Goal: Transaction & Acquisition: Purchase product/service

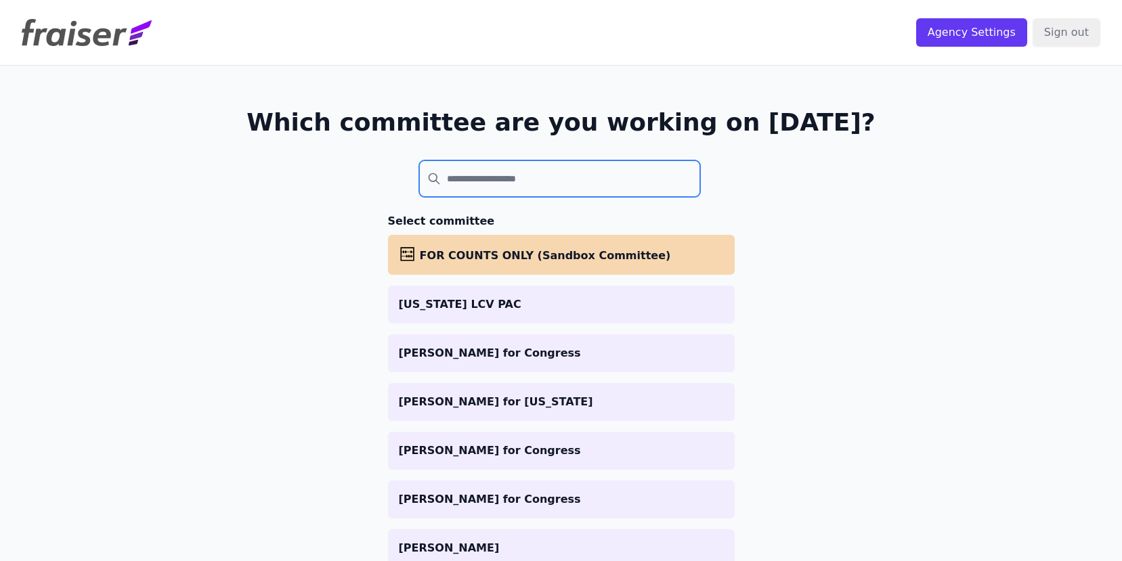
click at [602, 180] on input "search" at bounding box center [560, 178] width 282 height 37
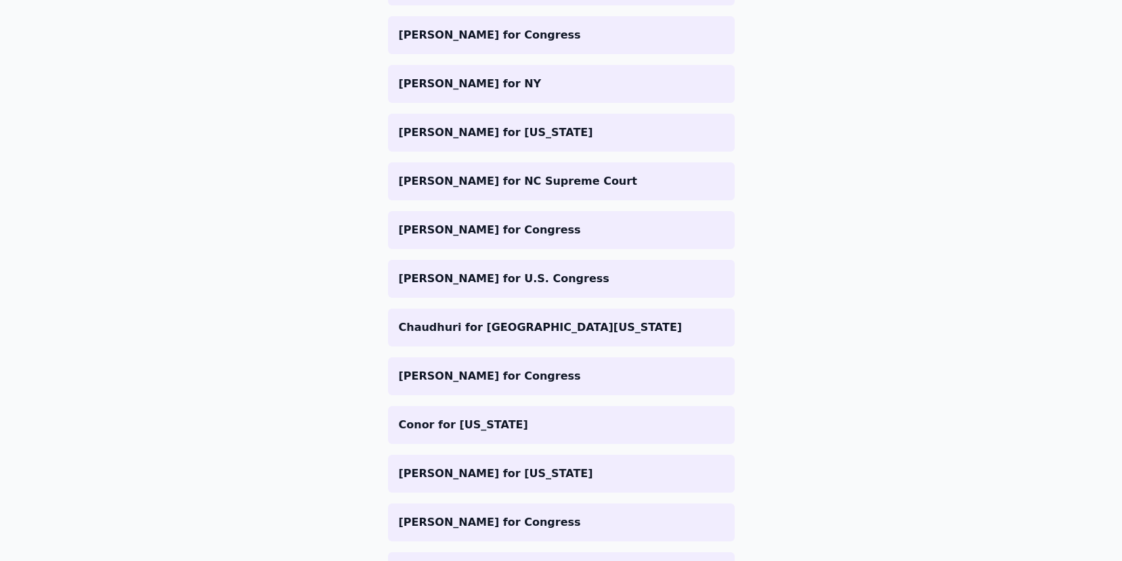
scroll to position [2913, 0]
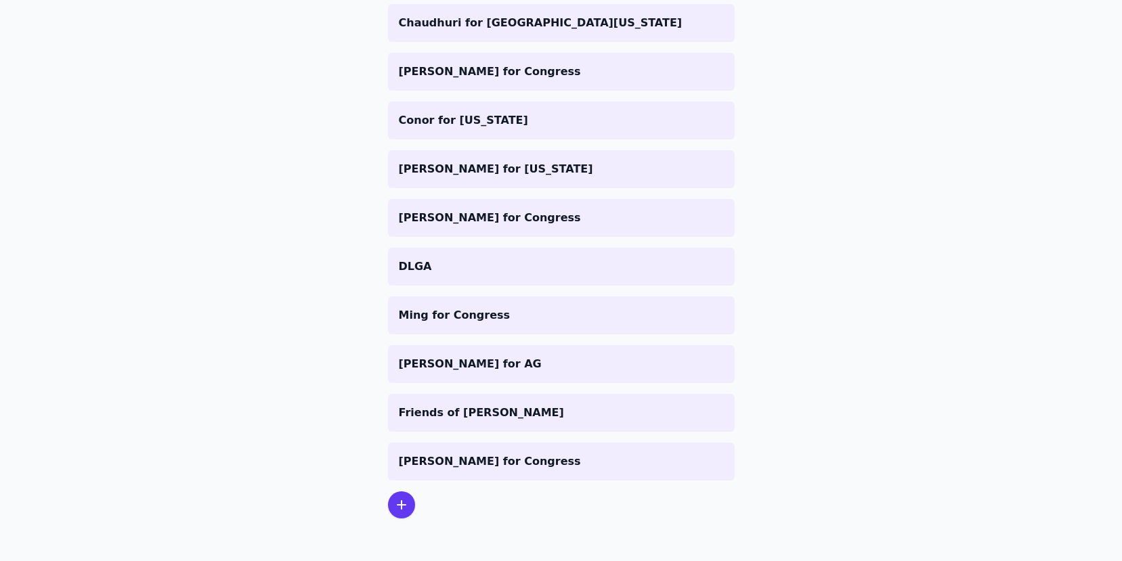
click at [405, 509] on div at bounding box center [401, 504] width 27 height 27
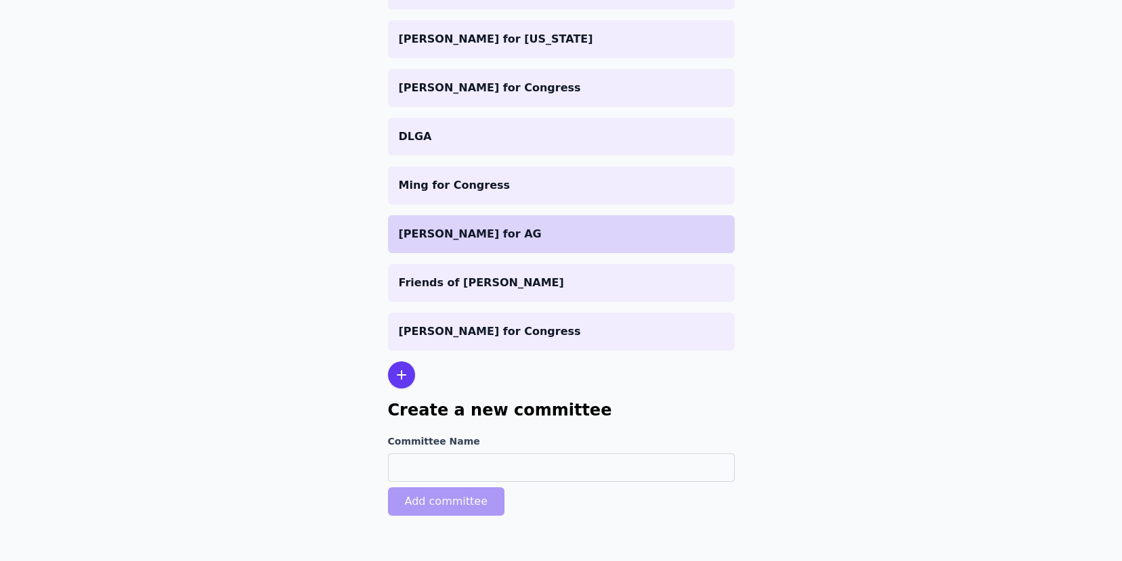
scroll to position [3046, 0]
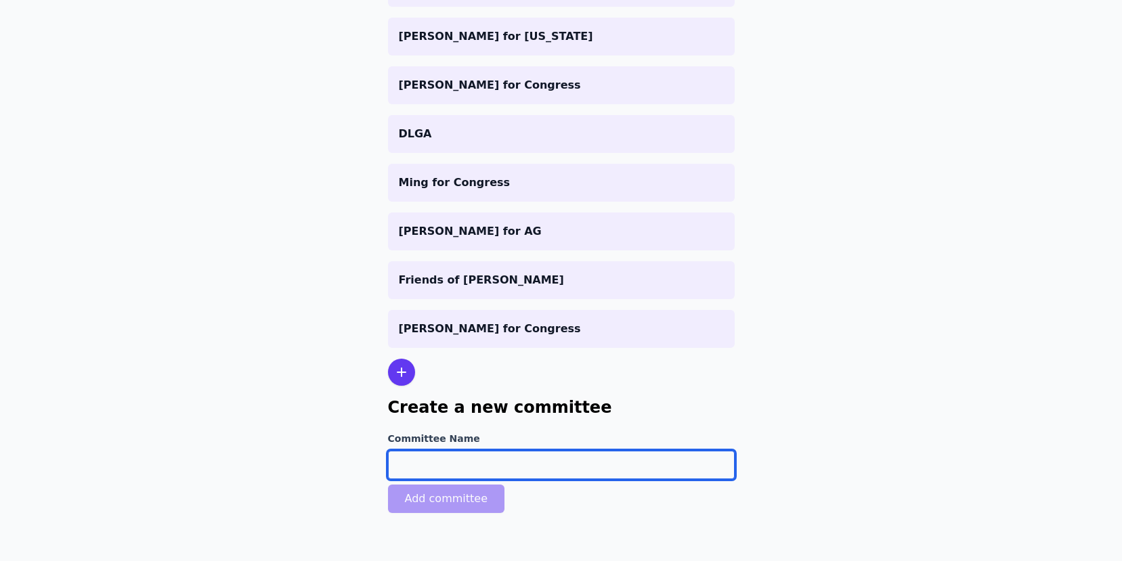
click at [521, 470] on input "Committee Name" at bounding box center [561, 465] width 347 height 28
type input "[PERSON_NAME] for Philly"
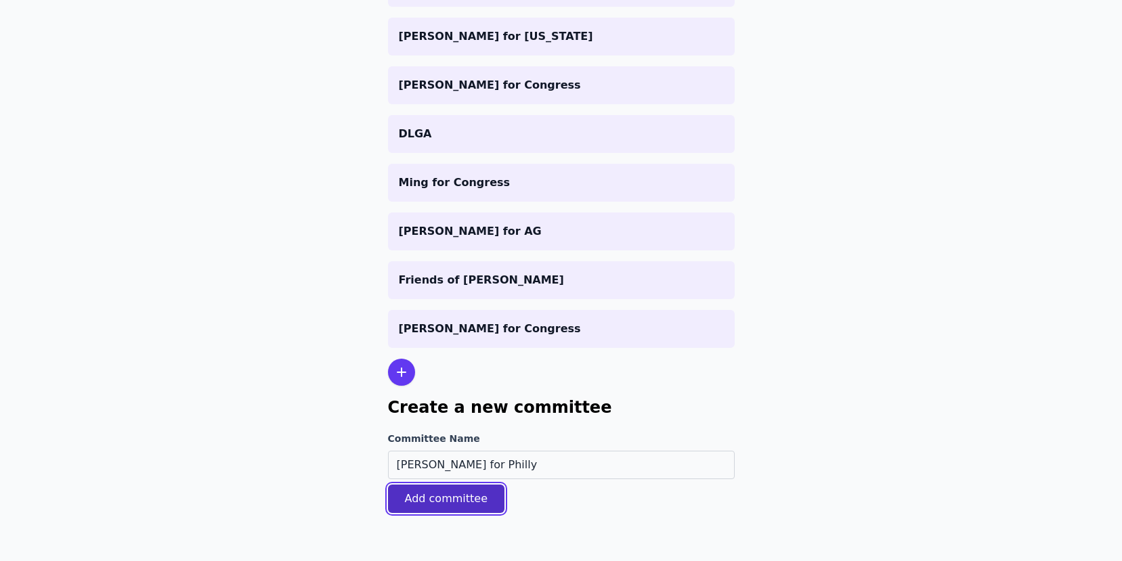
click at [466, 494] on button "Add committee" at bounding box center [446, 499] width 117 height 28
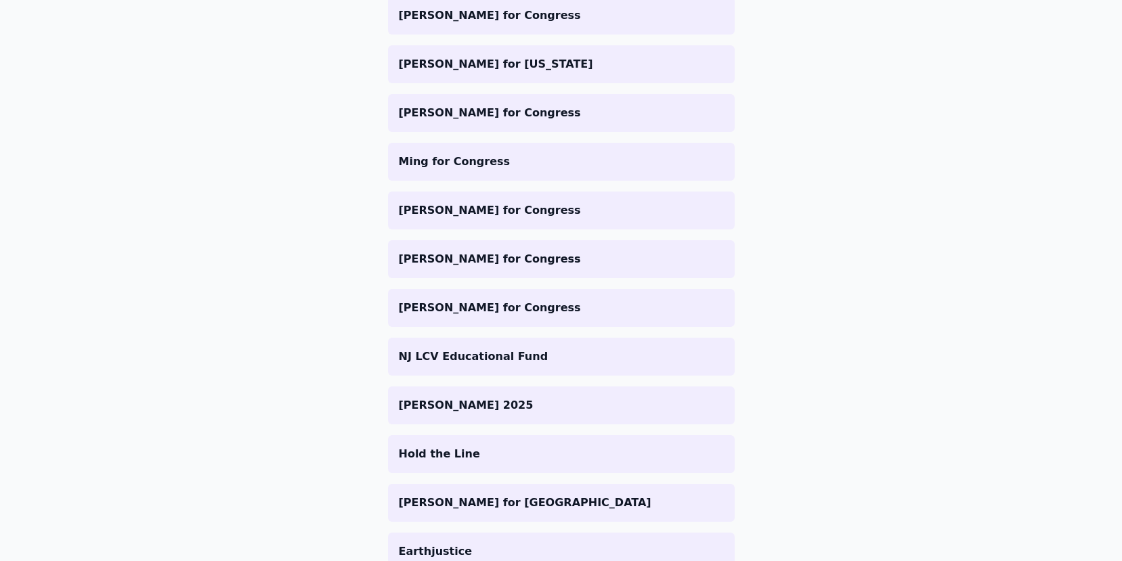
scroll to position [0, 0]
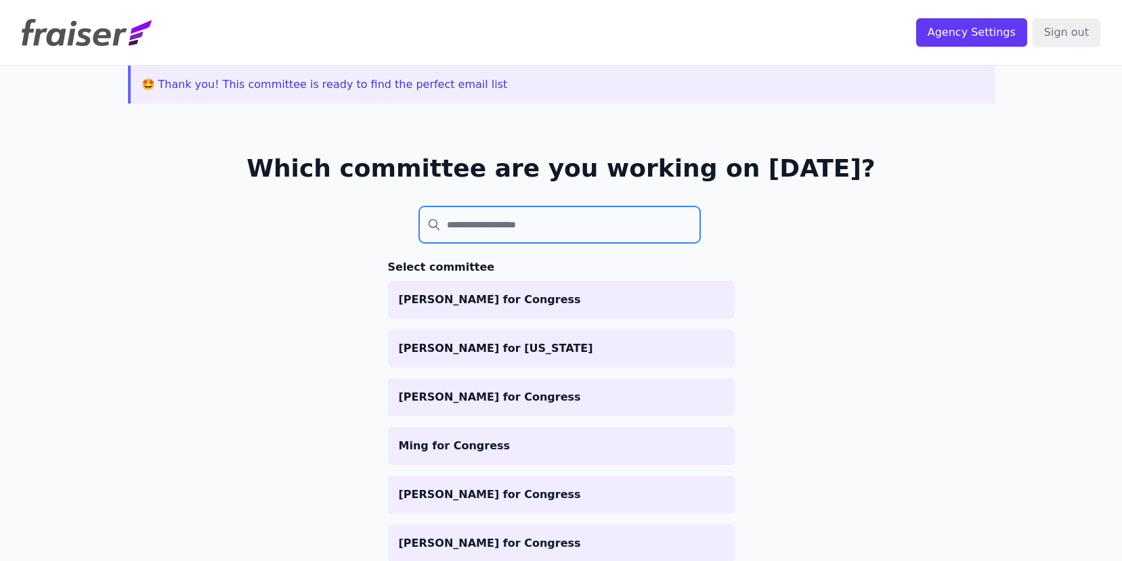
click at [562, 236] on input "search" at bounding box center [560, 224] width 282 height 37
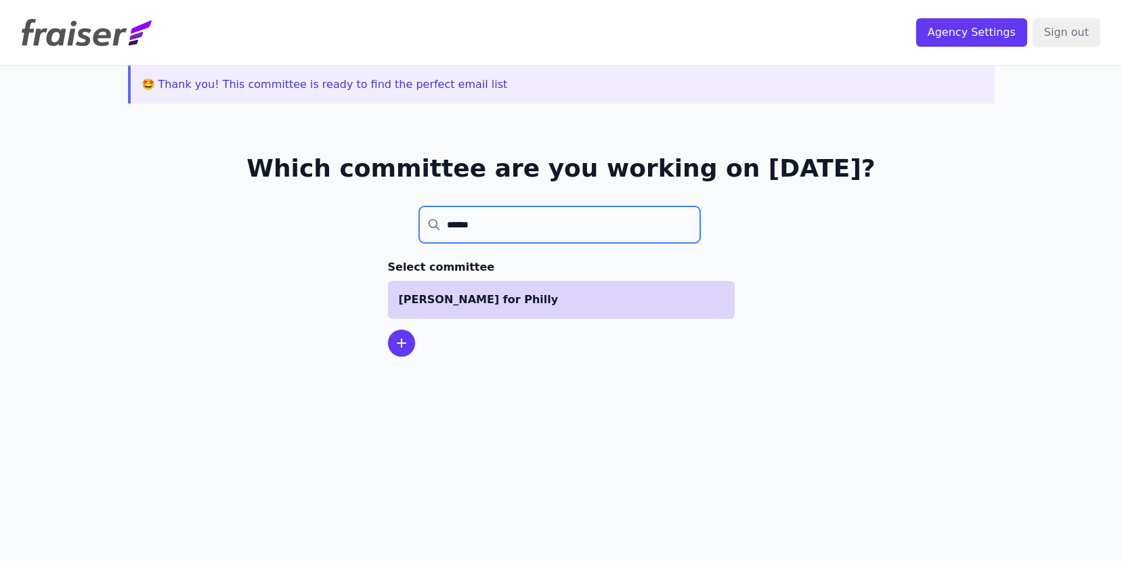
type input "******"
click at [495, 297] on p "[PERSON_NAME] for Philly" at bounding box center [561, 300] width 325 height 16
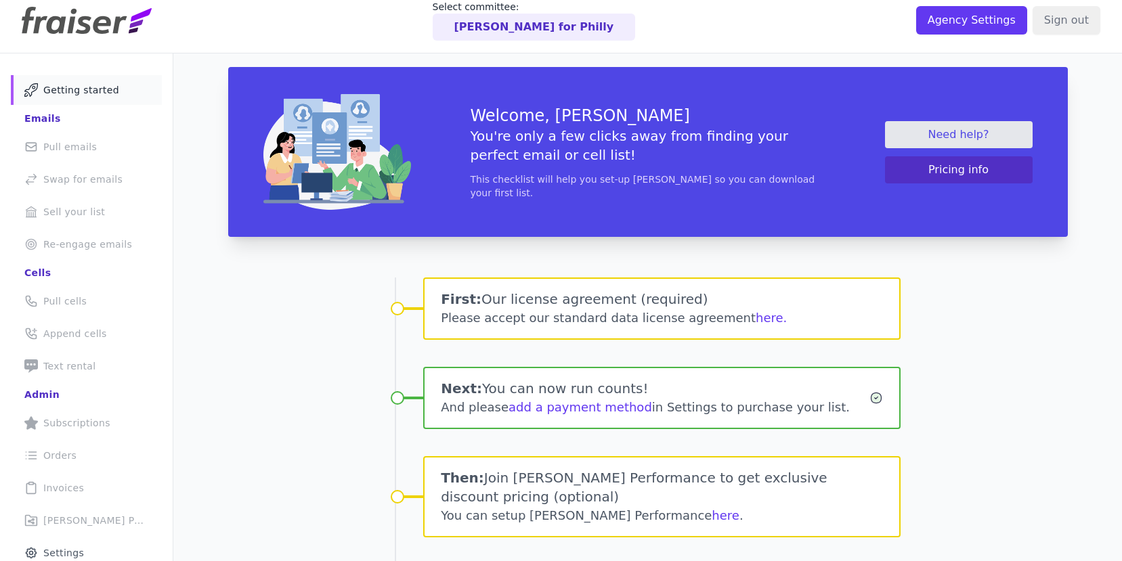
scroll to position [17, 0]
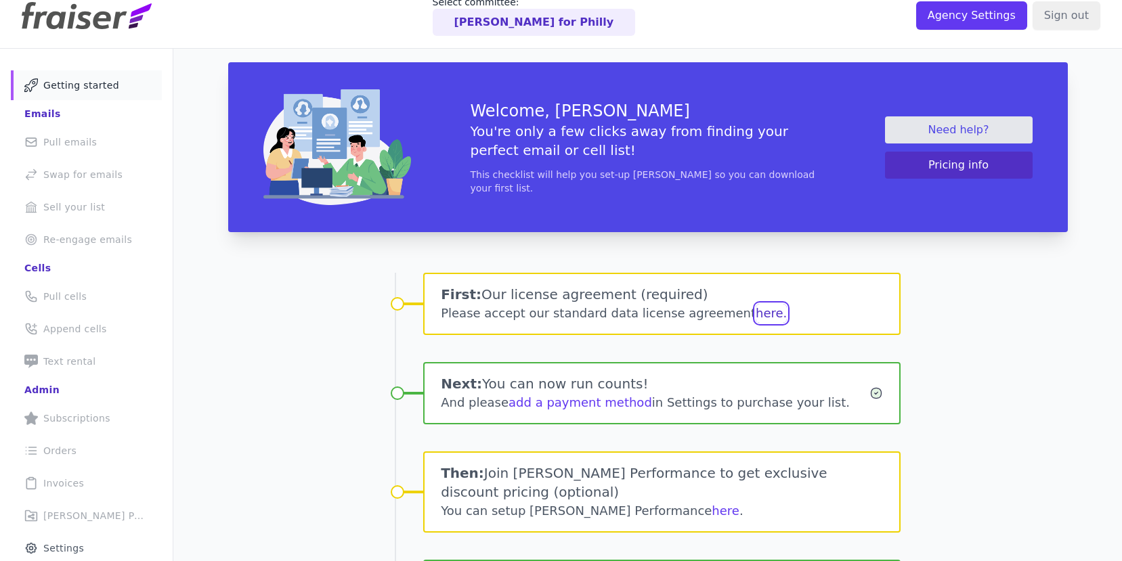
click at [755, 314] on button "here." at bounding box center [770, 313] width 31 height 19
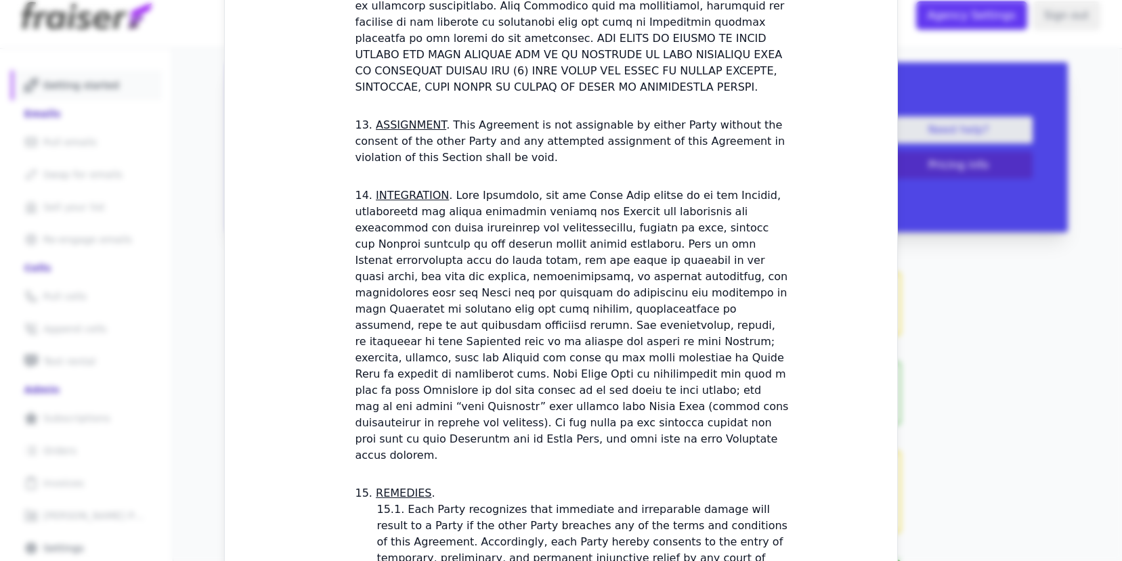
scroll to position [3889, 0]
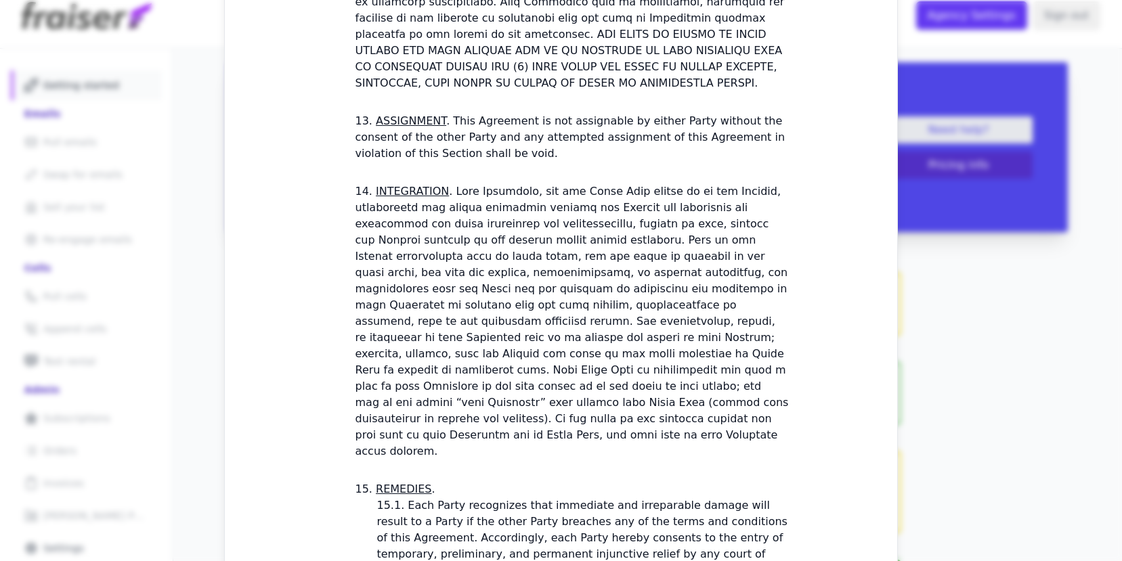
checkbox input "true"
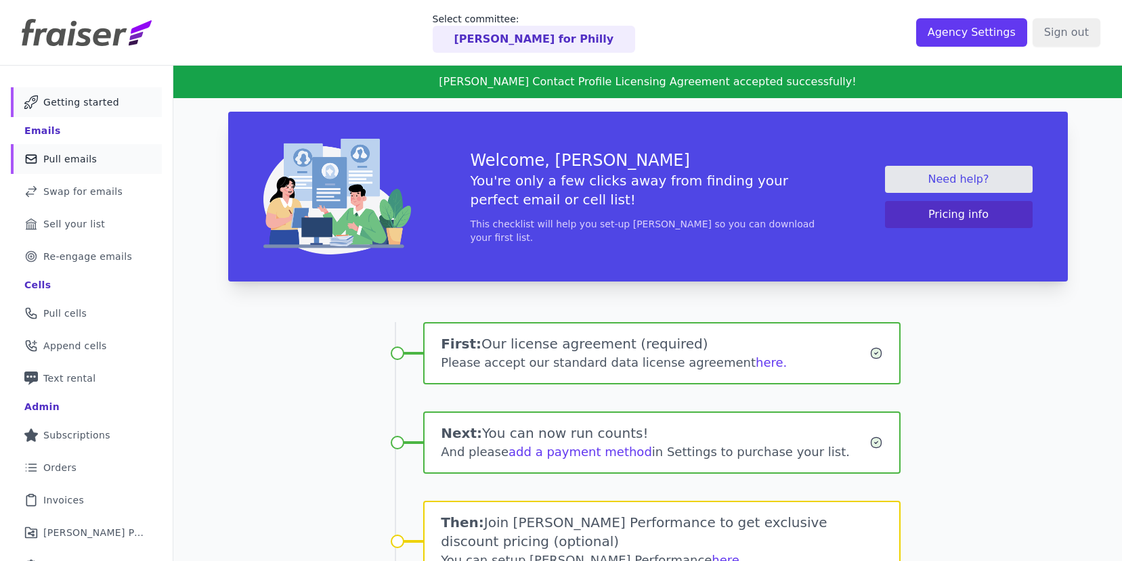
click at [112, 167] on link "Mail Icon Outline of a mail envelope Pull emails" at bounding box center [86, 159] width 151 height 30
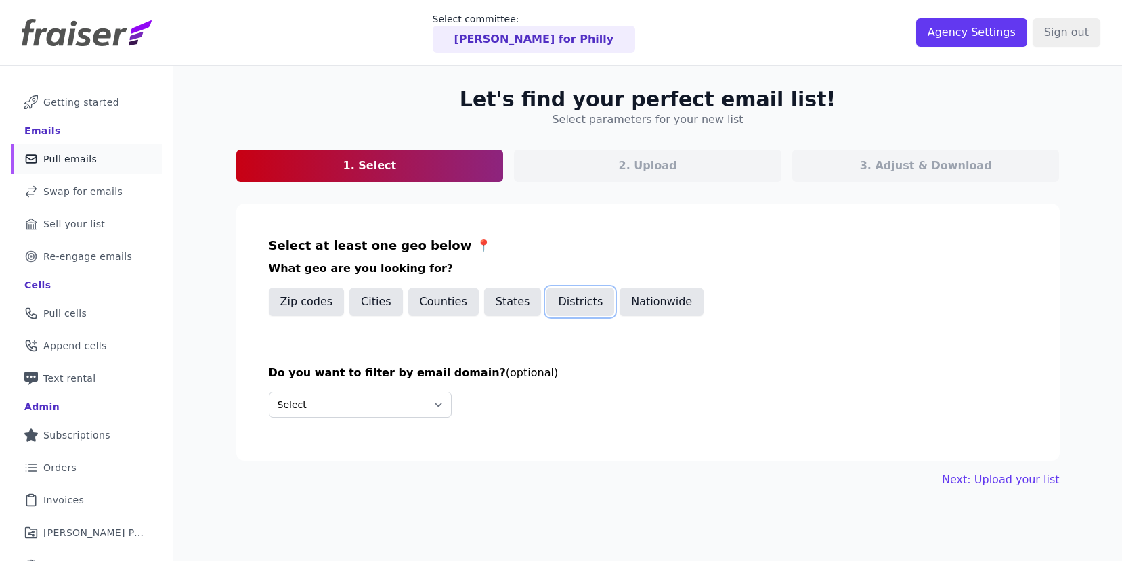
click at [565, 305] on button "Districts" at bounding box center [580, 302] width 68 height 28
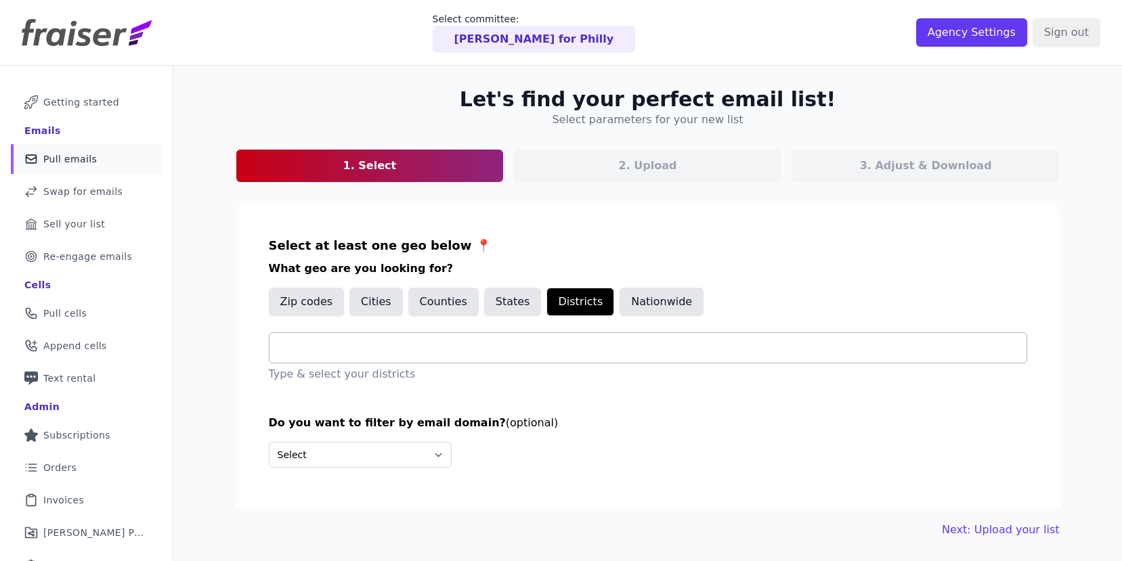
click at [374, 357] on div at bounding box center [653, 348] width 746 height 30
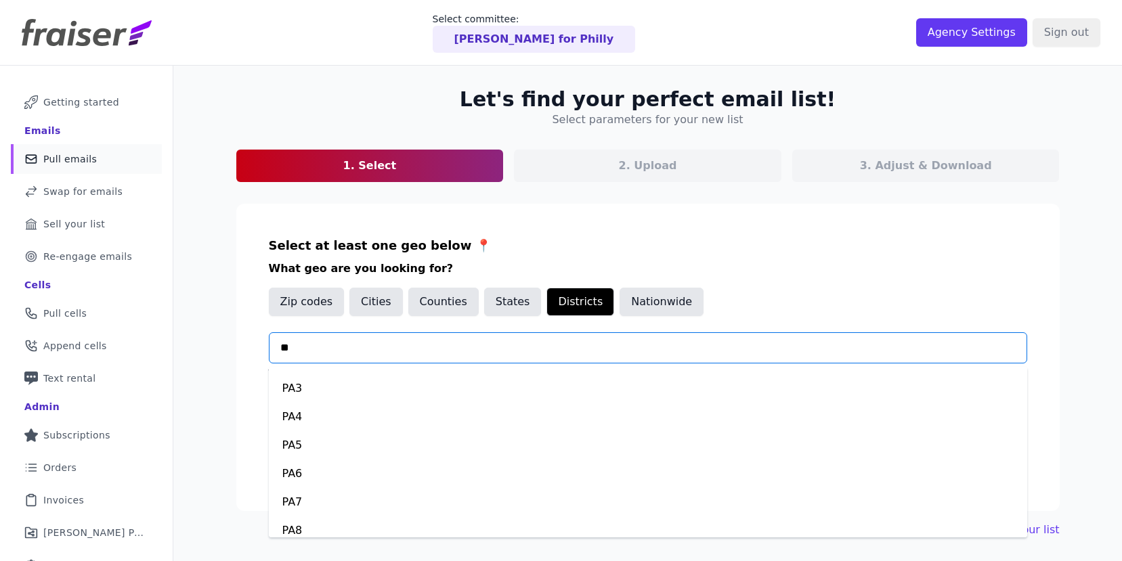
scroll to position [286, 0]
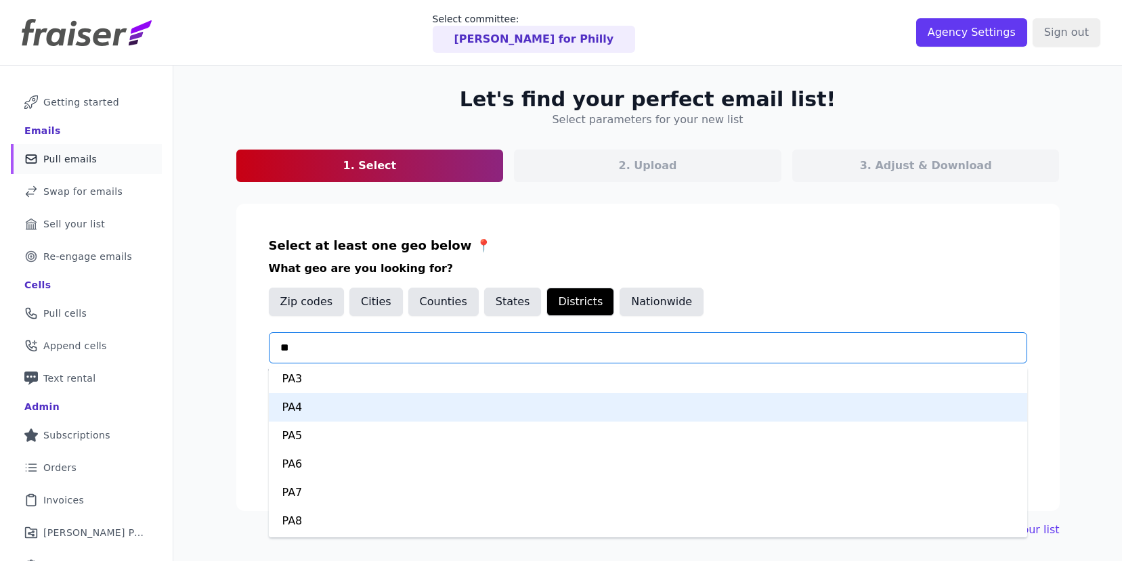
type input "***"
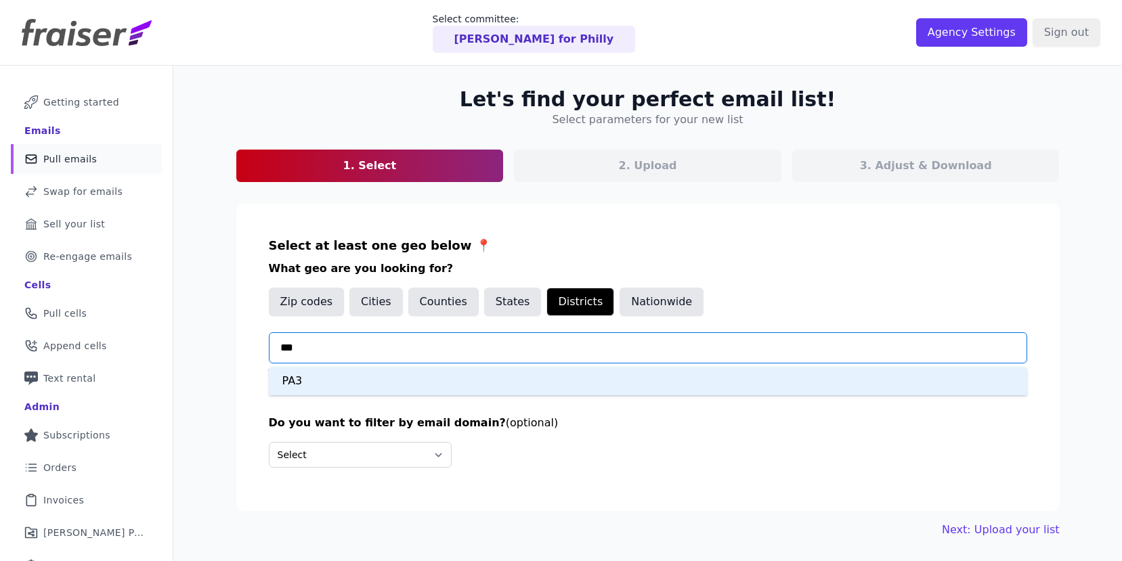
click at [371, 385] on div "PA3" at bounding box center [648, 381] width 758 height 28
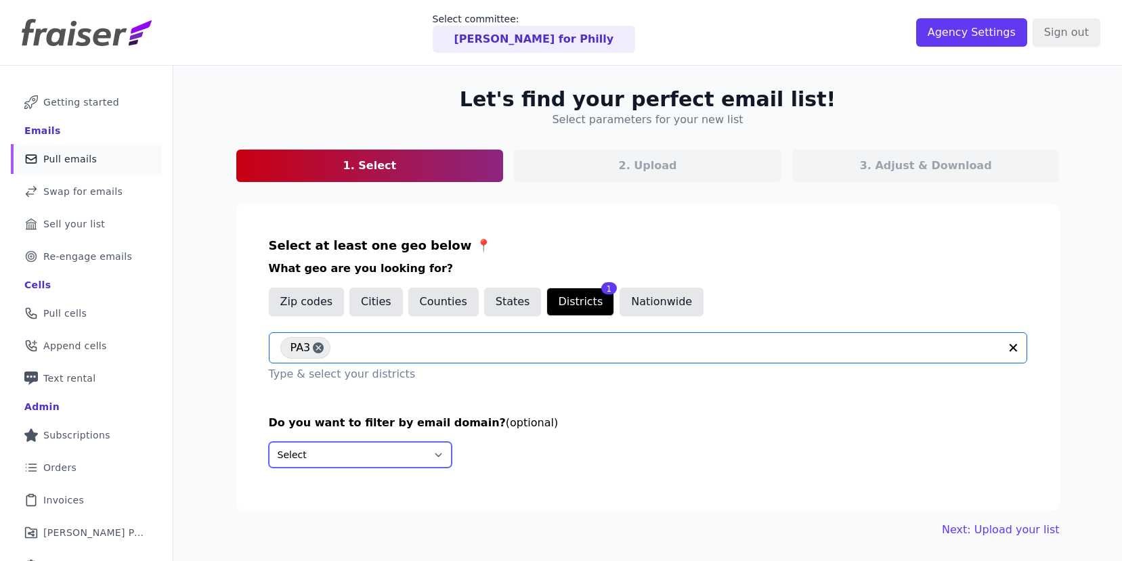
click at [378, 448] on select "Select Include only these domains Include none of these domains" at bounding box center [360, 455] width 183 height 26
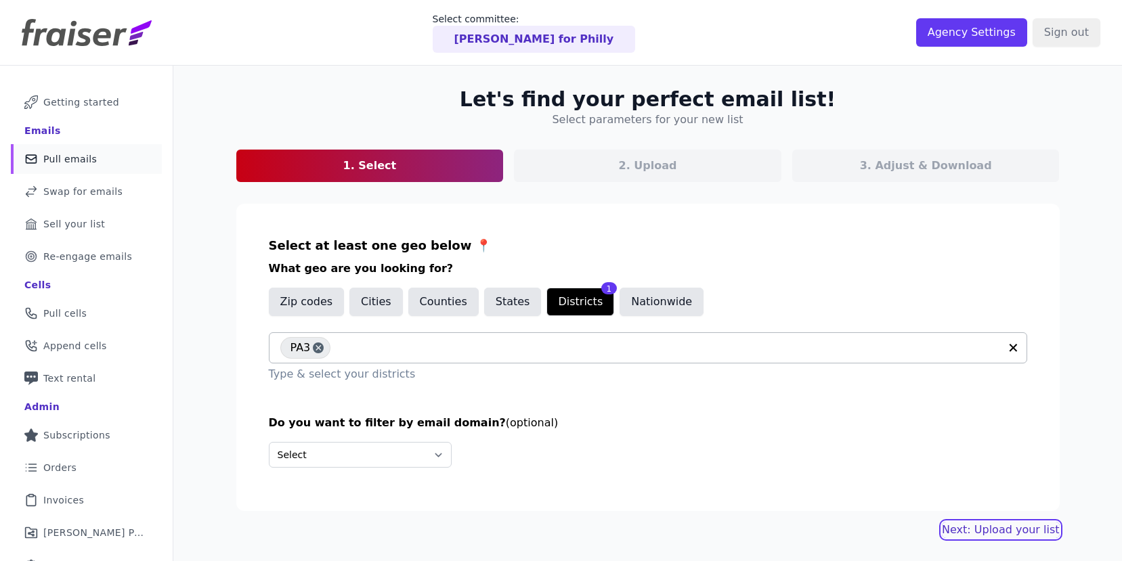
click at [1005, 529] on link "Next: Upload your list" at bounding box center [1000, 530] width 117 height 16
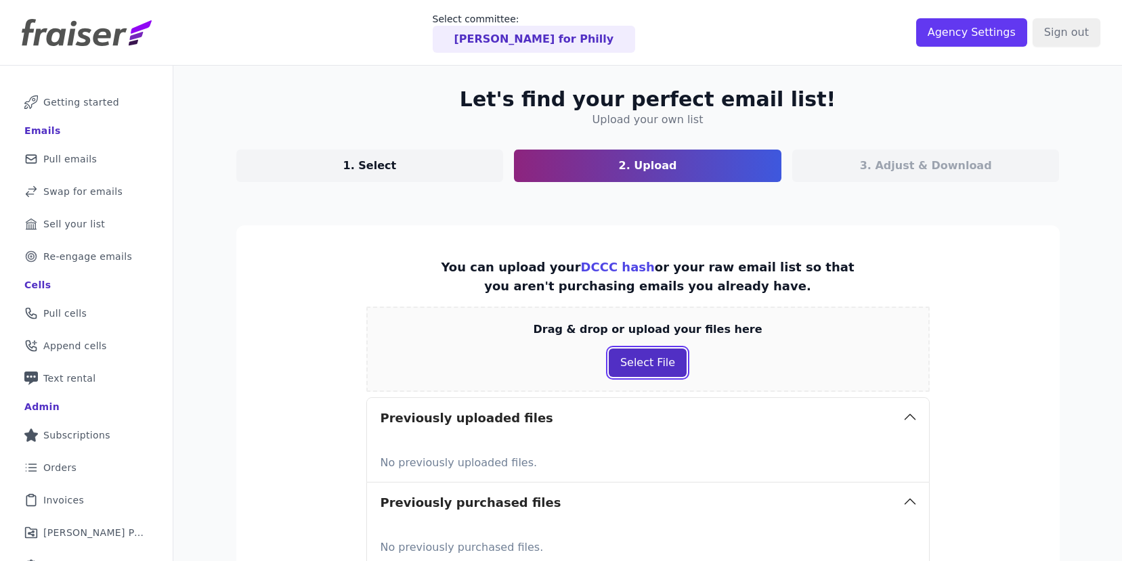
click at [617, 362] on button "Select File" at bounding box center [648, 363] width 78 height 28
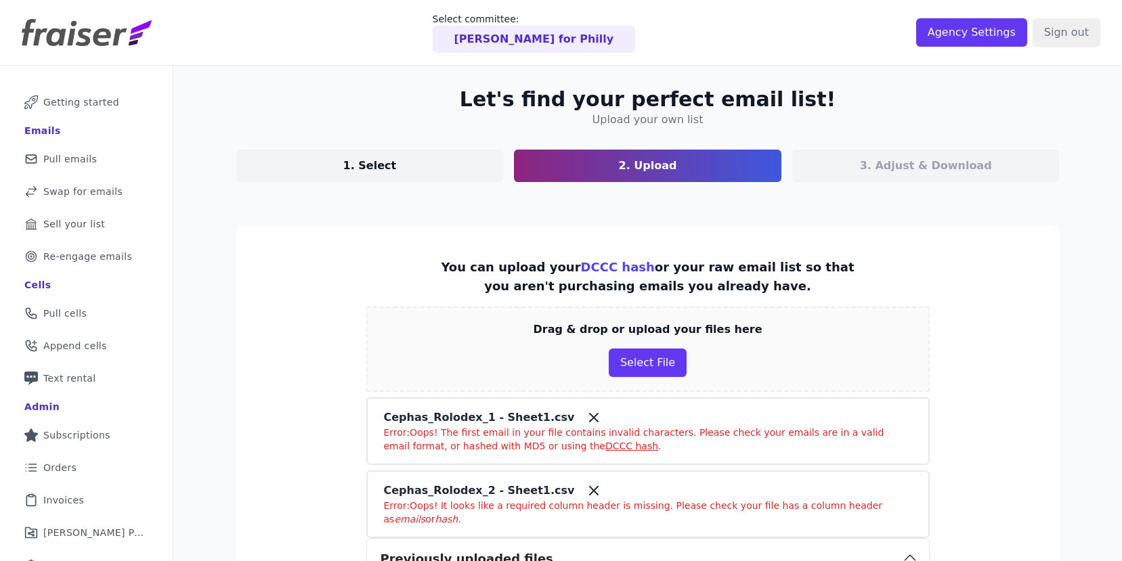
click at [585, 417] on icon at bounding box center [593, 418] width 16 height 16
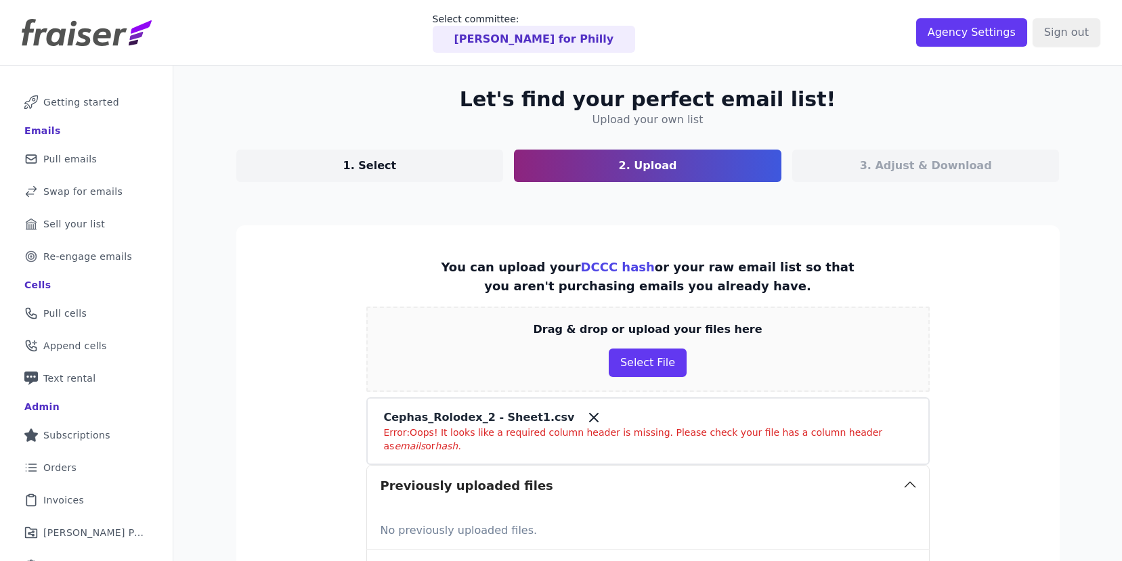
click at [590, 417] on icon at bounding box center [594, 418] width 8 height 8
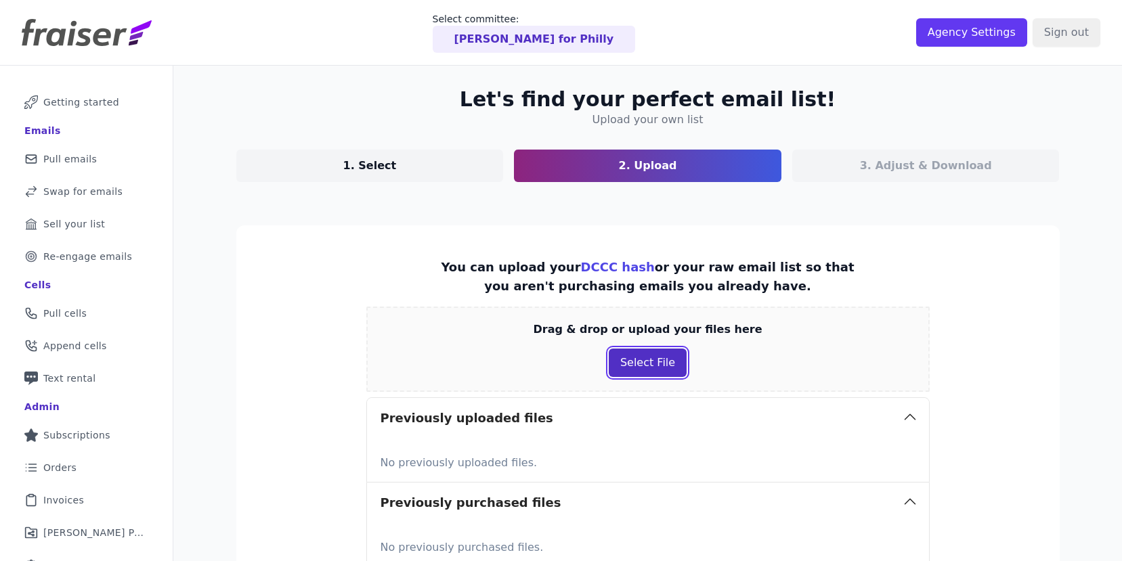
click at [650, 368] on button "Select File" at bounding box center [648, 363] width 78 height 28
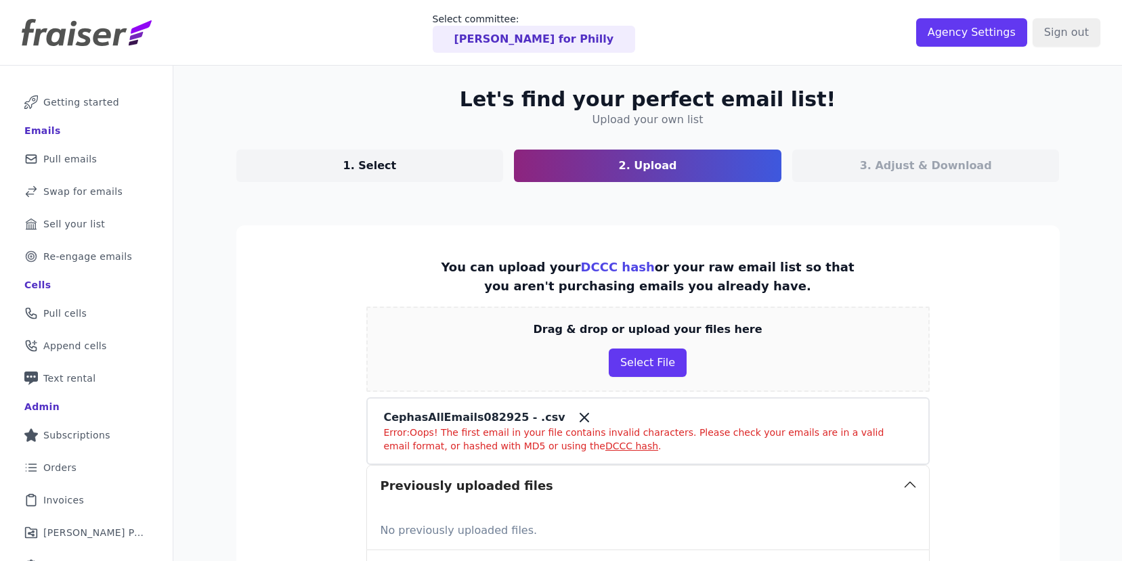
click at [576, 421] on icon at bounding box center [584, 418] width 16 height 16
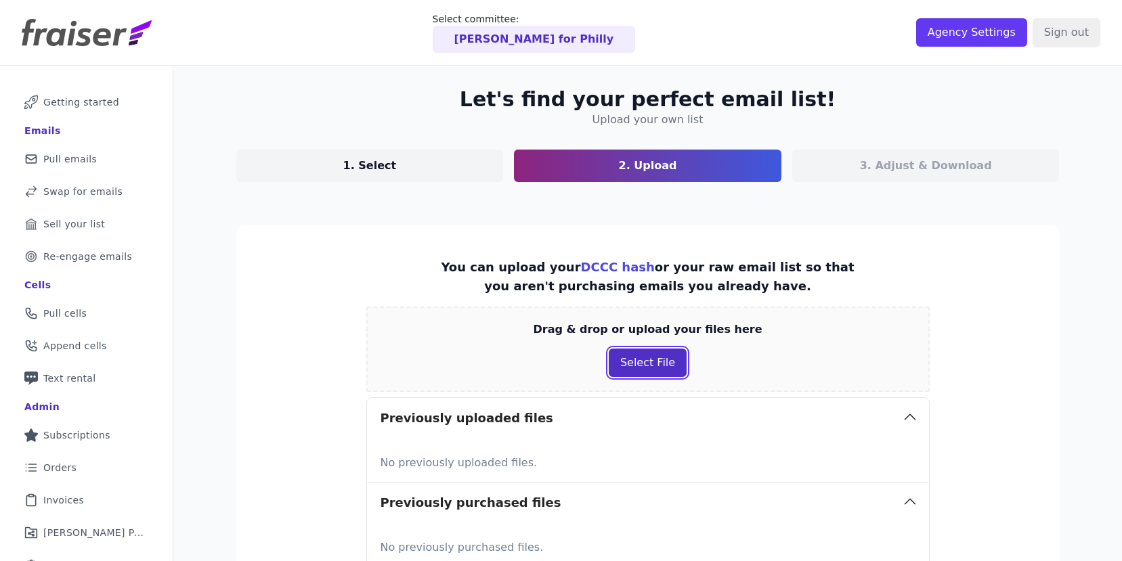
click at [658, 361] on button "Select File" at bounding box center [648, 363] width 78 height 28
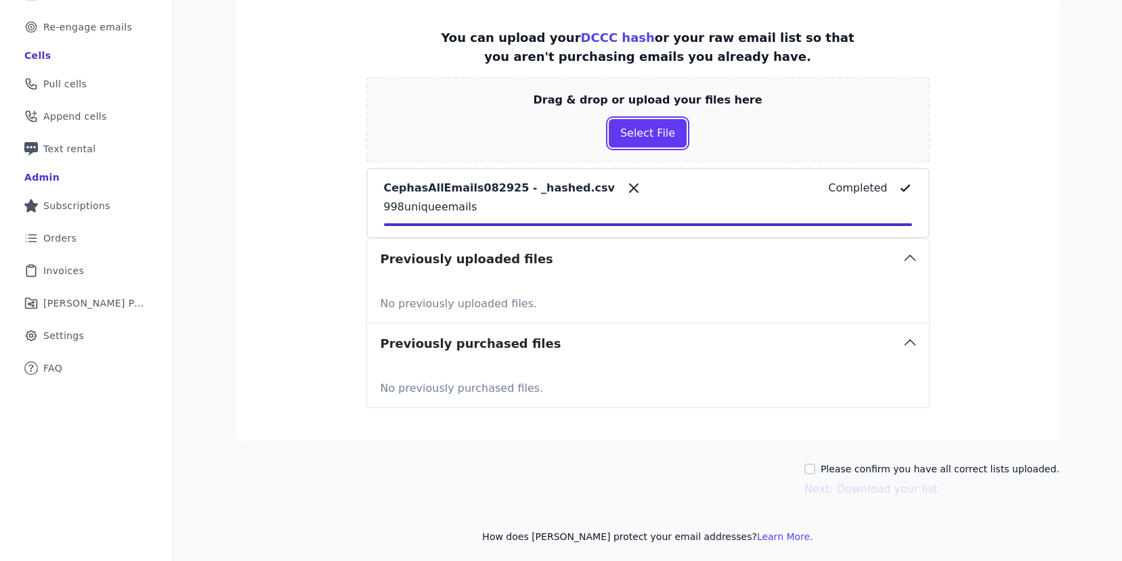
scroll to position [231, 0]
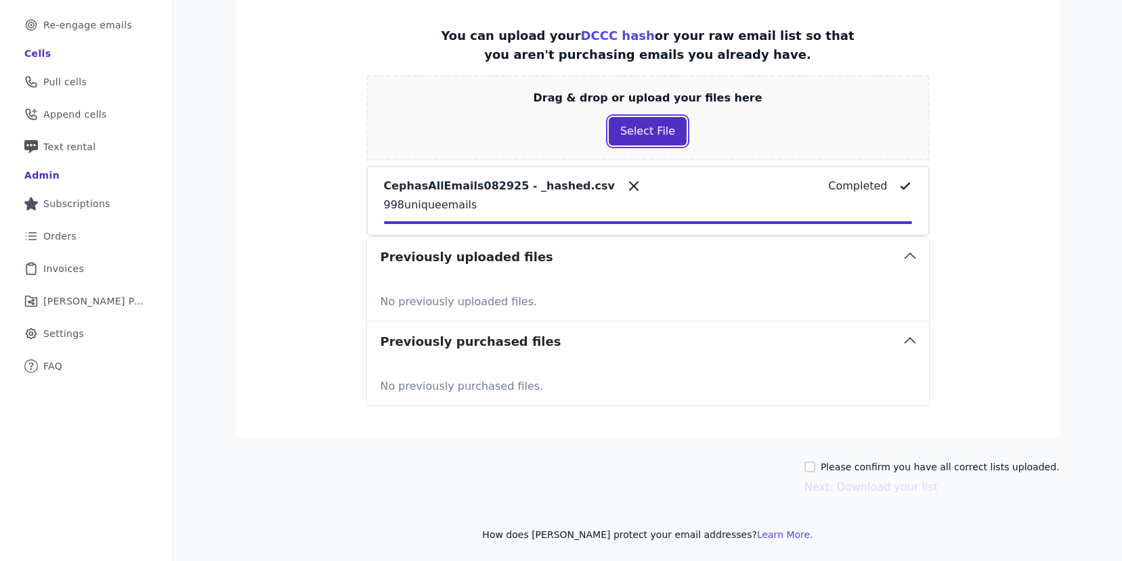
click at [642, 135] on button "Select File" at bounding box center [648, 131] width 78 height 28
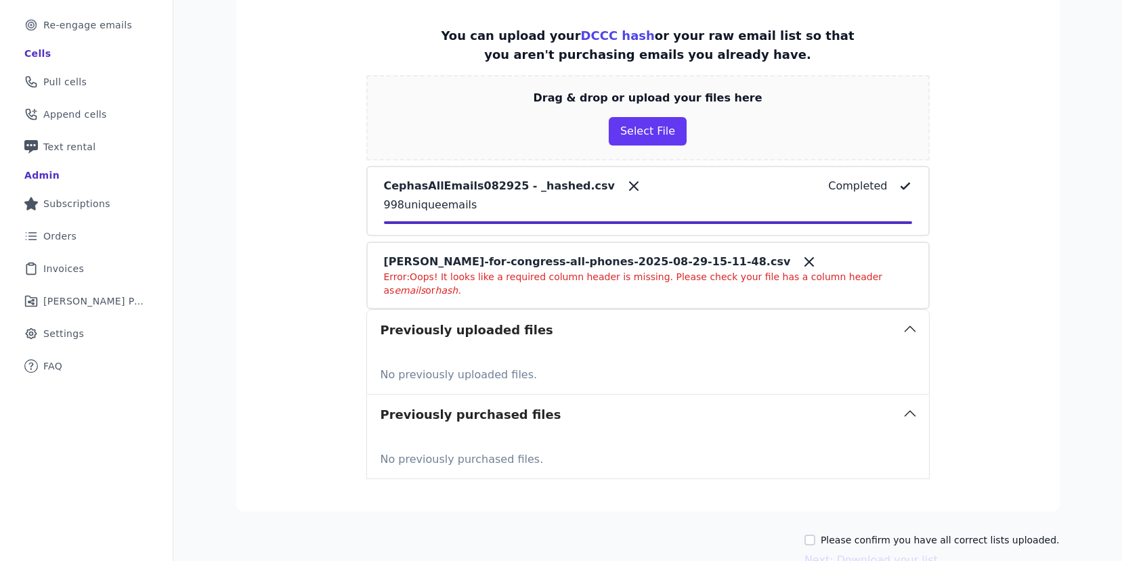
click at [801, 263] on icon at bounding box center [809, 262] width 16 height 16
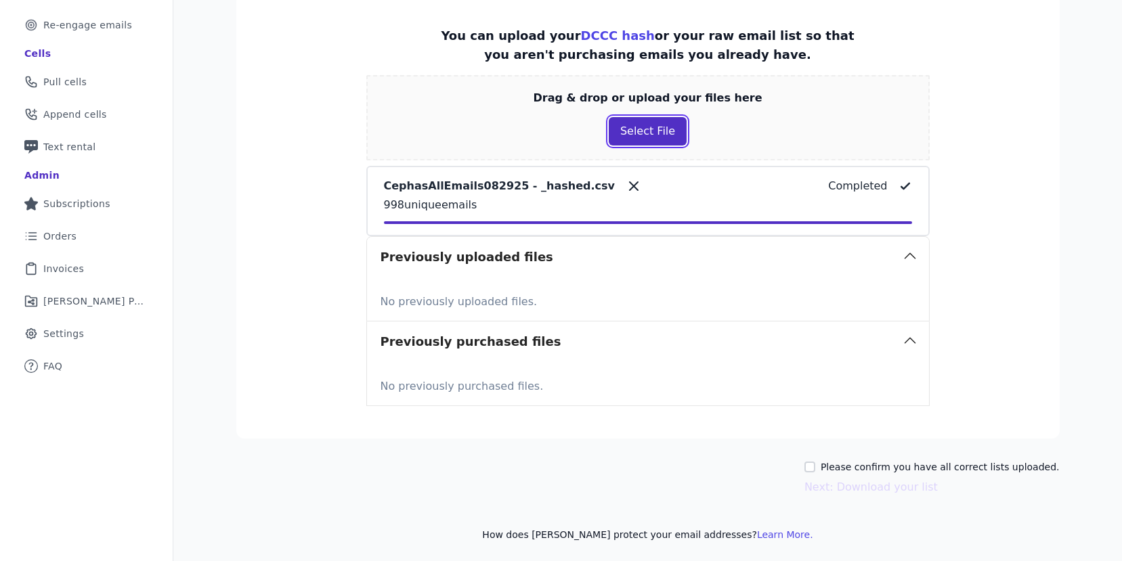
click at [640, 134] on button "Select File" at bounding box center [648, 131] width 78 height 28
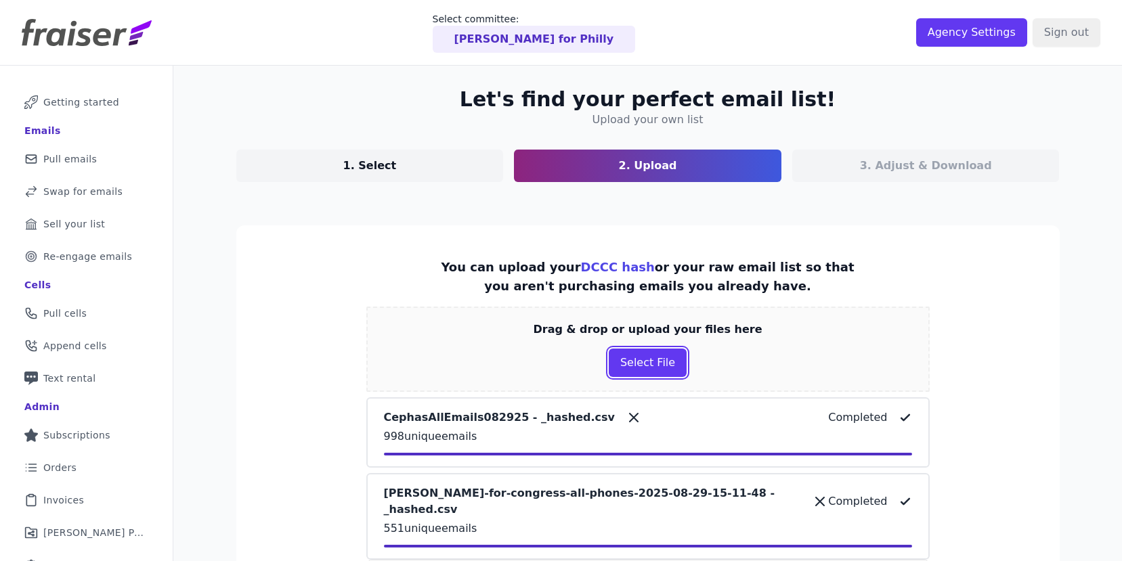
scroll to position [309, 0]
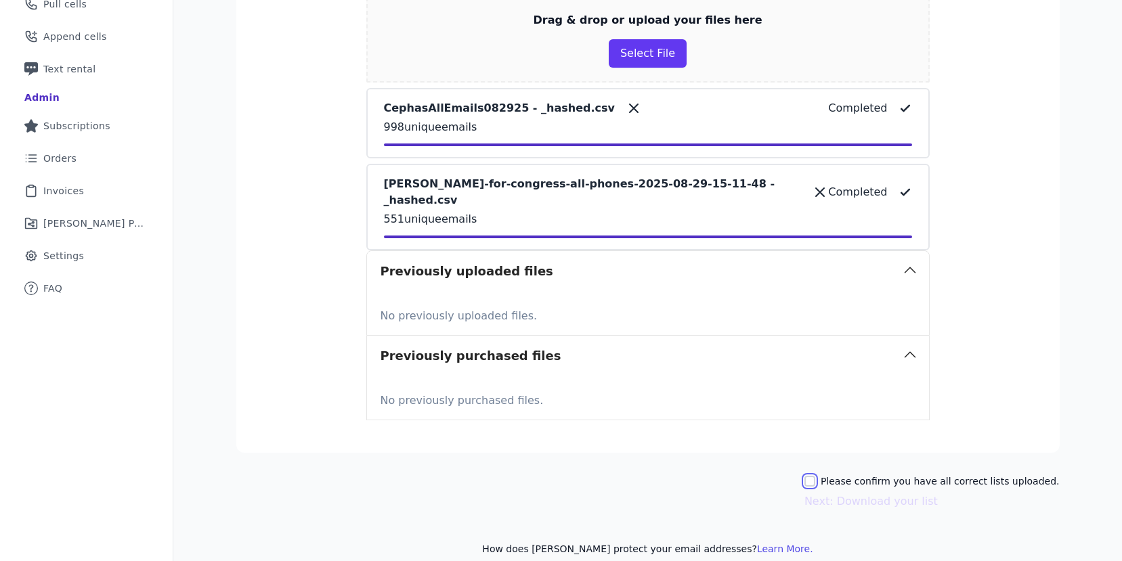
click at [815, 476] on input "Please confirm you have all correct lists uploaded." at bounding box center [809, 481] width 11 height 11
checkbox input "true"
click at [845, 493] on button "Next: Download your list" at bounding box center [870, 501] width 133 height 16
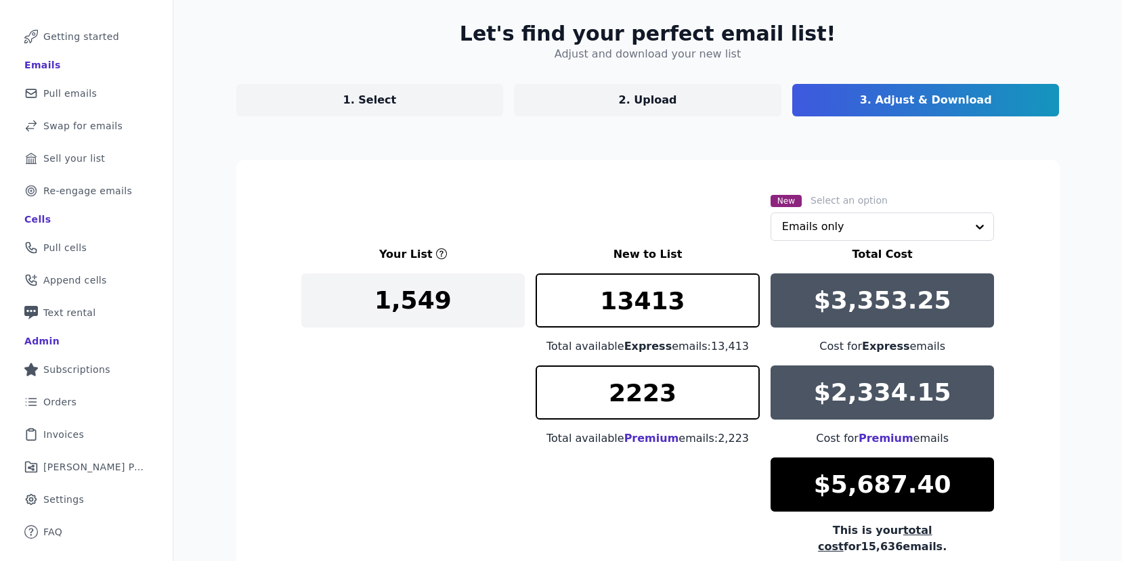
scroll to position [202, 0]
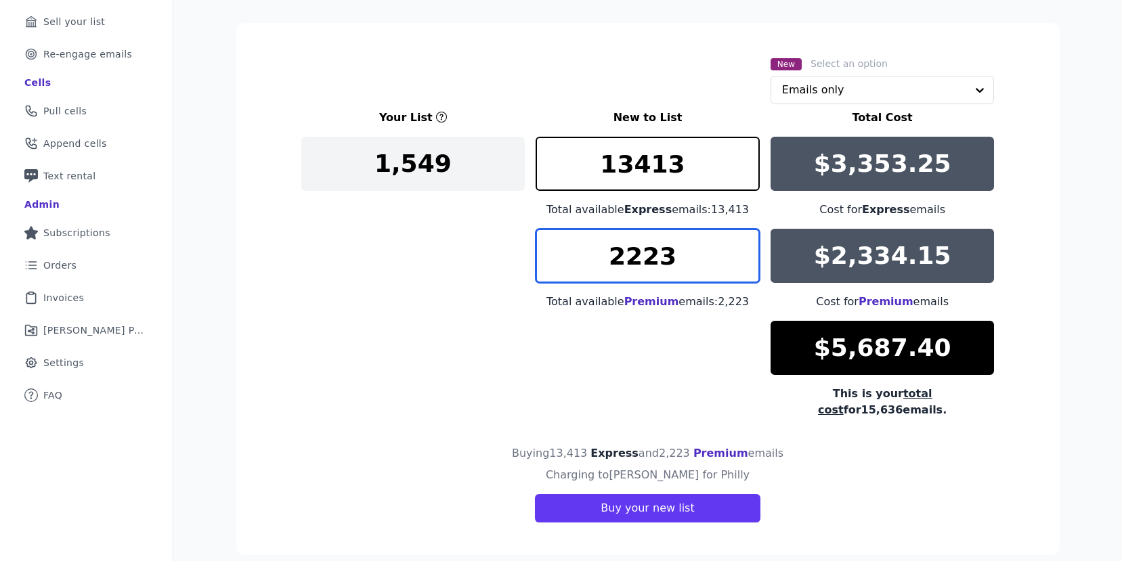
click at [674, 261] on input "2223" at bounding box center [647, 256] width 224 height 54
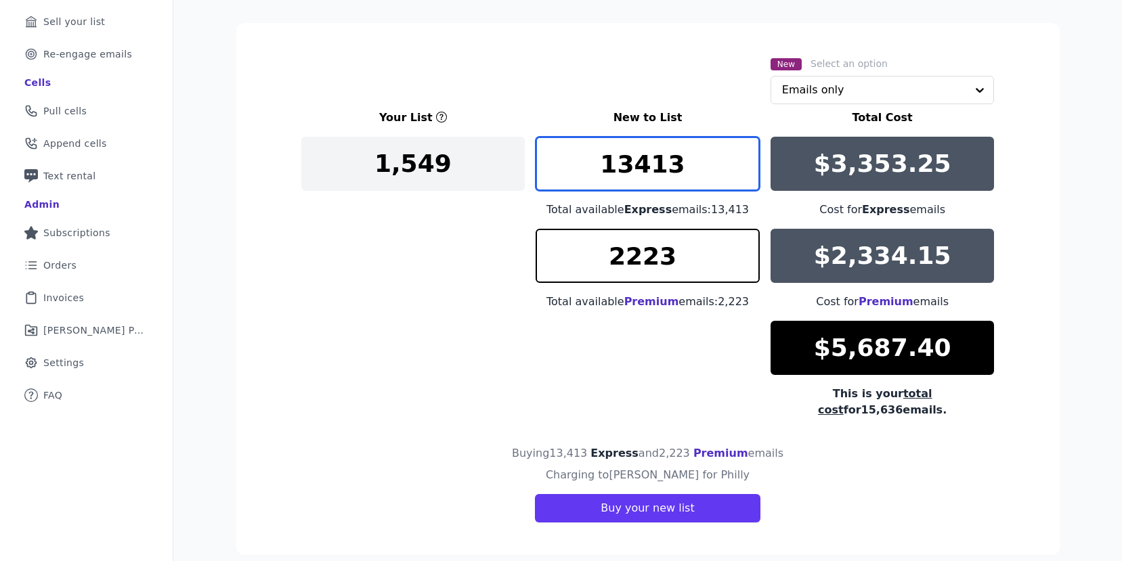
click at [653, 175] on input "13413" at bounding box center [647, 164] width 224 height 54
type input "5000"
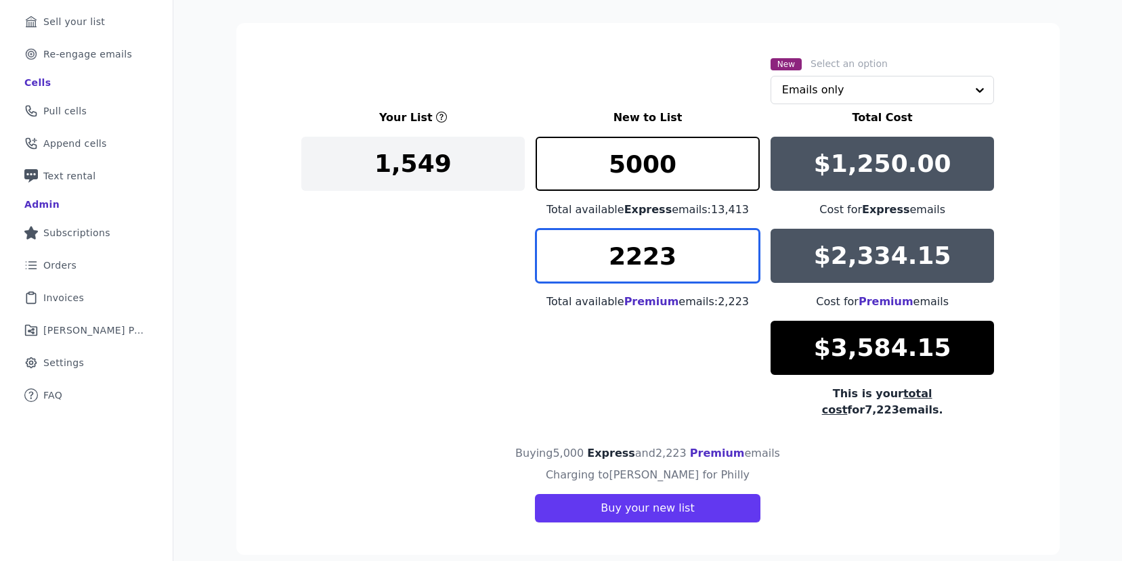
click at [594, 259] on input "2223" at bounding box center [647, 256] width 224 height 54
type input "1000"
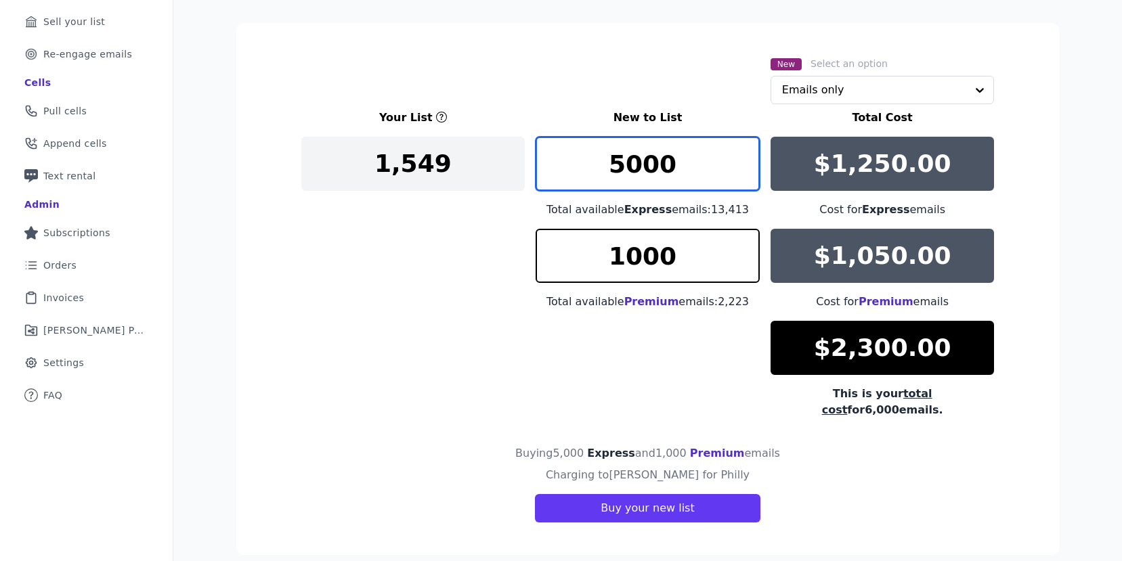
click at [646, 177] on input "5000" at bounding box center [647, 164] width 224 height 54
click at [644, 177] on input "4500" at bounding box center [647, 164] width 224 height 54
type input "4300"
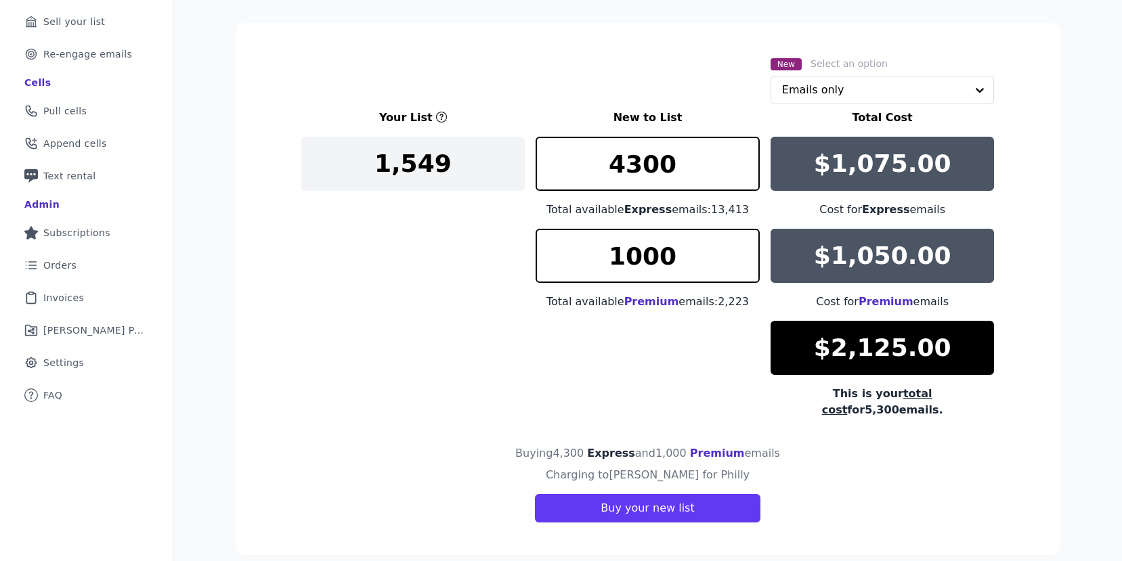
click at [659, 344] on div "Your List New to List Total Cost 1,549 4300 Total available Express emails: 13,…" at bounding box center [647, 264] width 693 height 309
click at [851, 89] on input "text" at bounding box center [874, 89] width 185 height 27
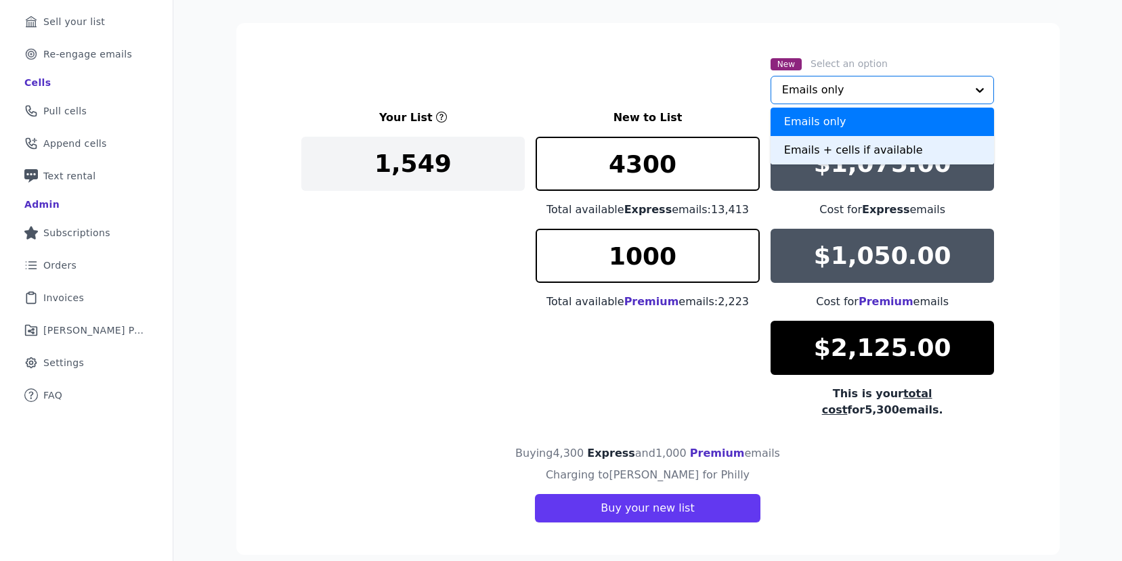
click at [809, 150] on div "Emails + cells if available" at bounding box center [882, 150] width 224 height 28
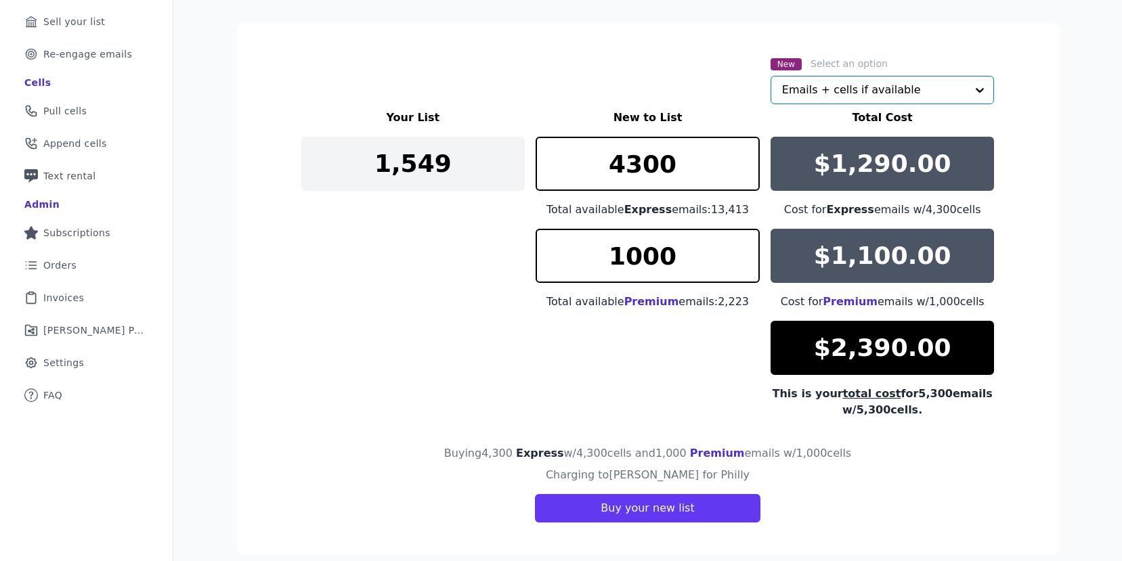
click at [679, 340] on div "Your List New to List Total Cost 1,549 4300 Total available Express emails: 13,…" at bounding box center [647, 264] width 693 height 309
click at [625, 165] on input "4300" at bounding box center [647, 164] width 224 height 54
click at [640, 169] on input "4300" at bounding box center [647, 164] width 224 height 54
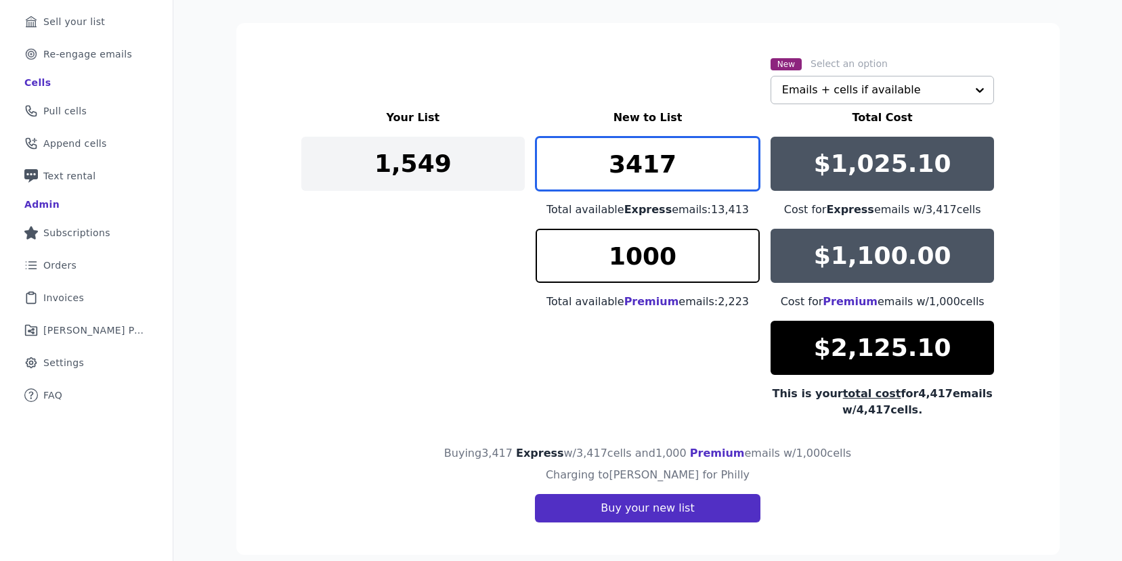
type input "3417"
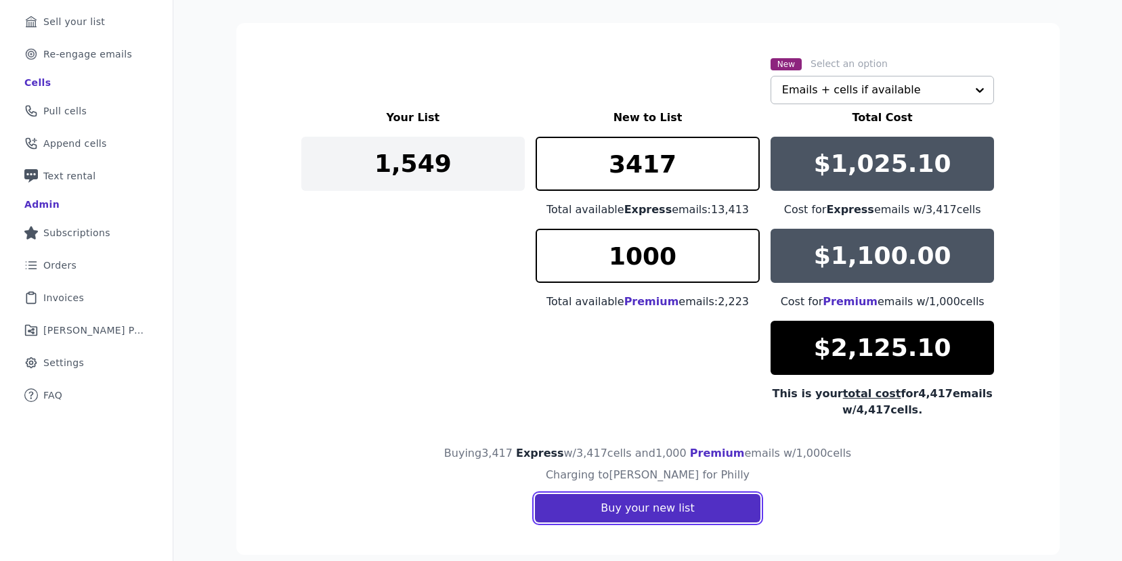
click at [617, 500] on button "Buy your new list" at bounding box center [647, 508] width 225 height 28
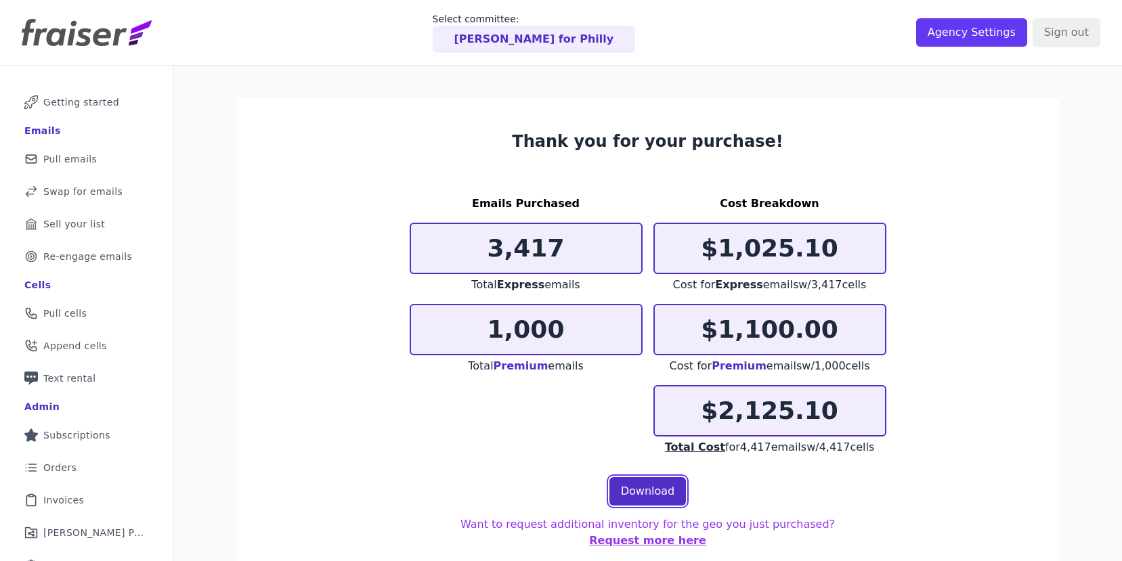
click at [639, 489] on link "Download" at bounding box center [647, 491] width 77 height 28
